Goal: Information Seeking & Learning: Understand process/instructions

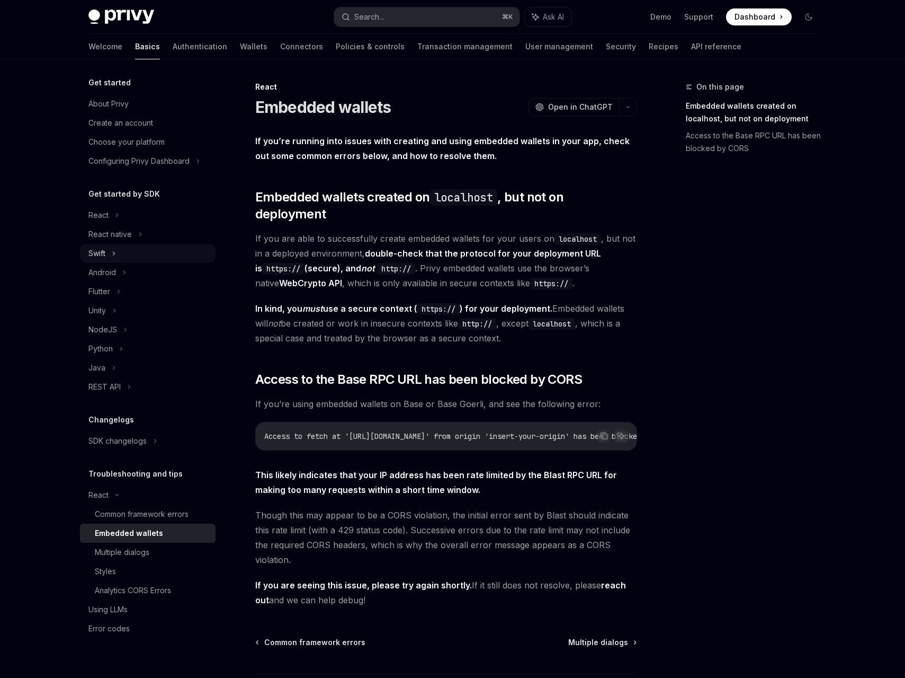
click at [146, 247] on div "Swift" at bounding box center [148, 253] width 136 height 19
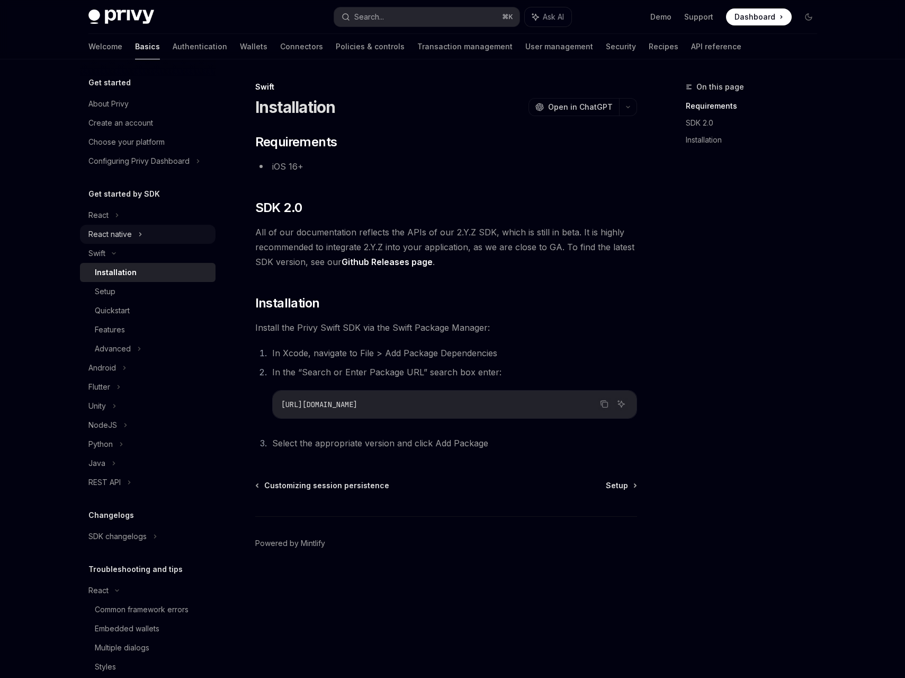
click at [126, 237] on div "React native" at bounding box center [109, 234] width 43 height 13
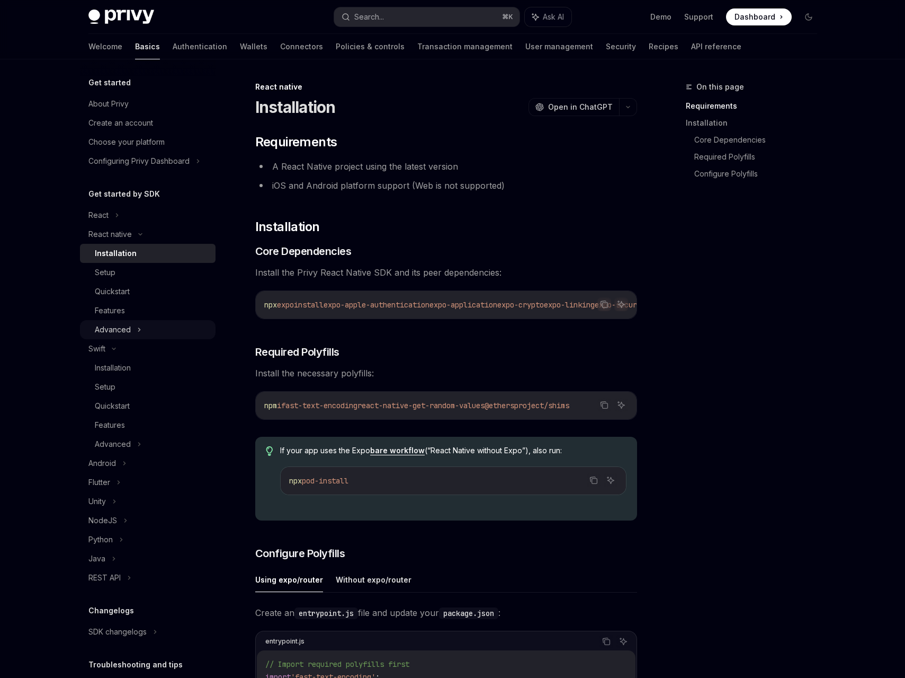
click at [123, 332] on div "Advanced" at bounding box center [113, 329] width 36 height 13
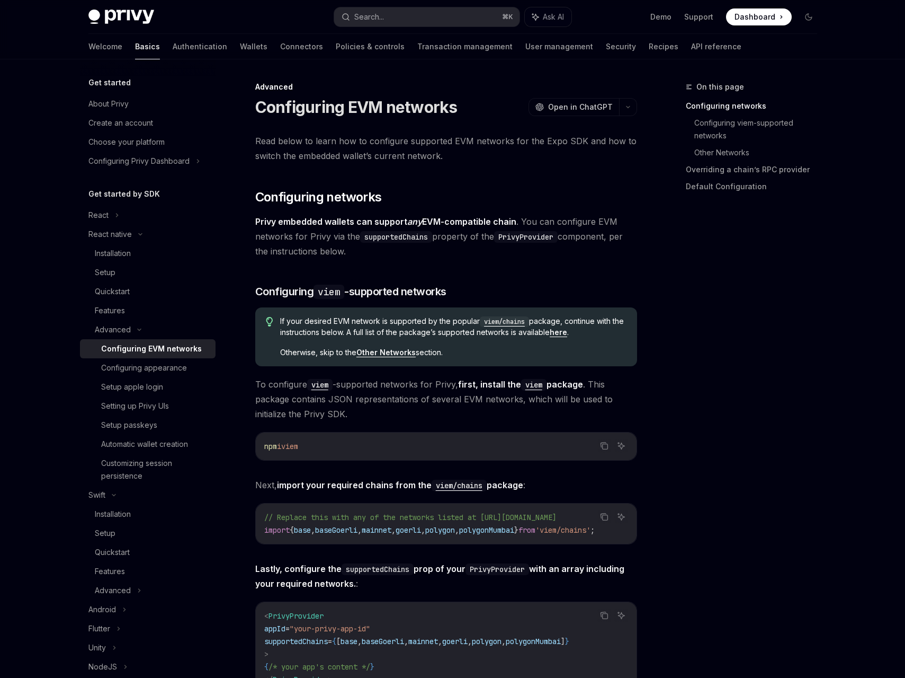
click at [126, 355] on link "Configuring EVM networks" at bounding box center [148, 348] width 136 height 19
type textarea "*"
click at [319, 384] on code "viem" at bounding box center [319, 385] width 25 height 12
click at [319, 324] on span "If your desired EVM network is supported by the popular viem/chains package, co…" at bounding box center [453, 327] width 346 height 22
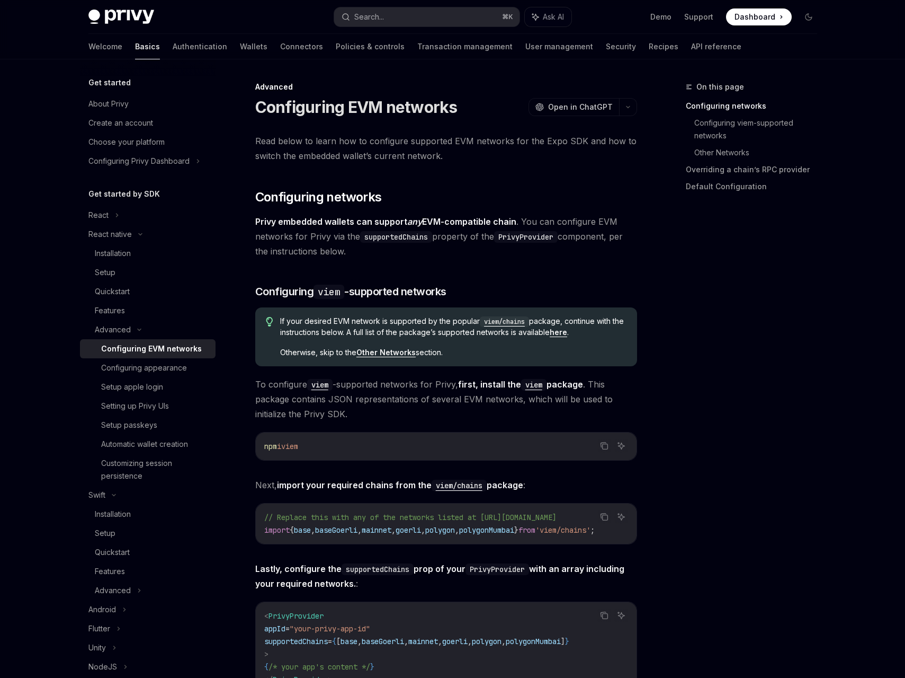
click at [304, 388] on span "To configure viem -supported networks for Privy, first, install the viem packag…" at bounding box center [446, 399] width 382 height 44
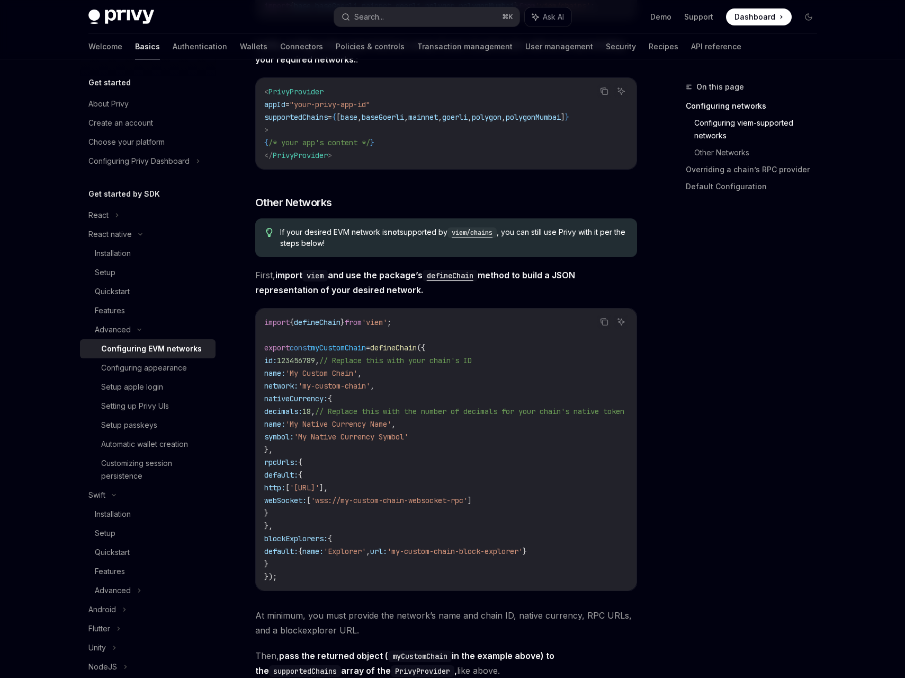
scroll to position [525, 0]
